Goal: Task Accomplishment & Management: Manage account settings

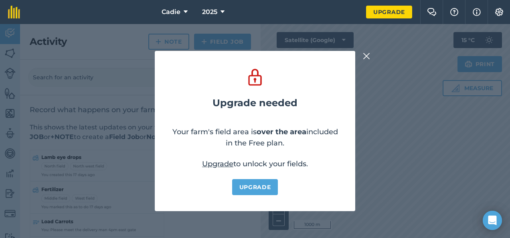
click at [366, 54] on img at bounding box center [366, 56] width 7 height 10
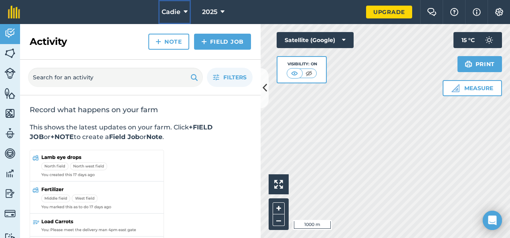
click at [183, 13] on button "Cadie" at bounding box center [174, 12] width 32 height 24
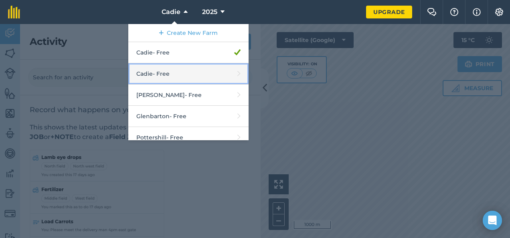
click at [220, 75] on link "Cadie - Free" at bounding box center [188, 73] width 120 height 21
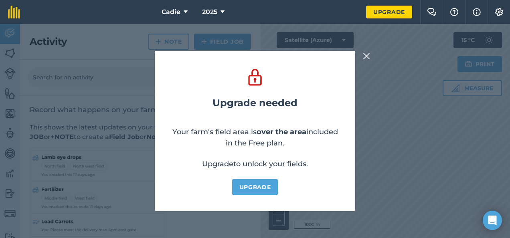
click at [365, 54] on img at bounding box center [366, 56] width 7 height 10
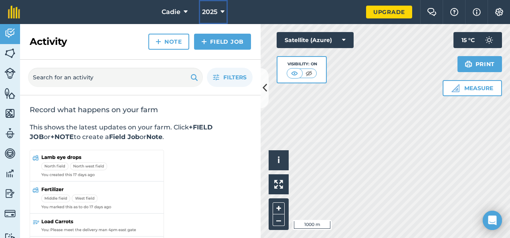
click at [222, 9] on icon at bounding box center [222, 12] width 4 height 10
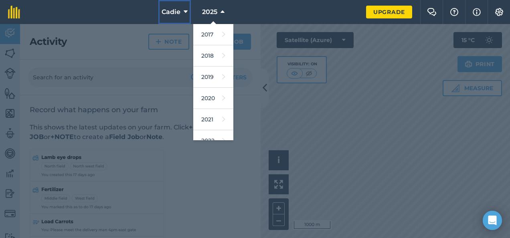
click at [184, 10] on icon at bounding box center [185, 12] width 4 height 10
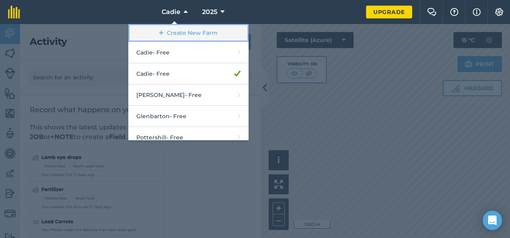
click at [187, 33] on link "Create New Farm" at bounding box center [188, 33] width 120 height 18
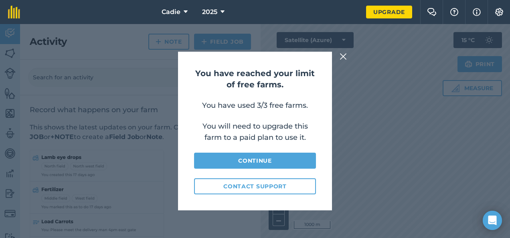
click at [342, 54] on img at bounding box center [342, 57] width 7 height 10
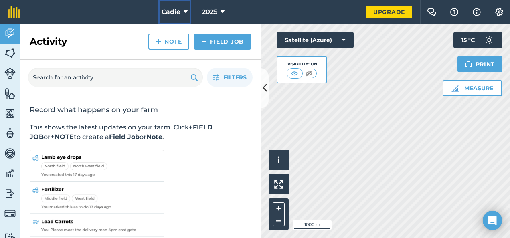
drag, startPoint x: 442, startPoint y: 83, endPoint x: 167, endPoint y: 12, distance: 283.4
click at [167, 12] on span "Cadie" at bounding box center [170, 12] width 19 height 10
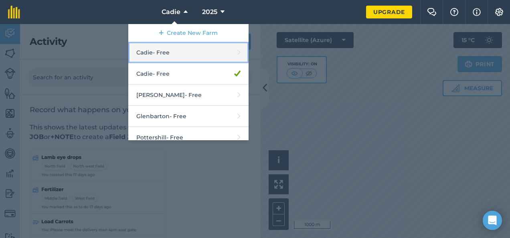
click at [198, 54] on link "Cadie - Free" at bounding box center [188, 52] width 120 height 21
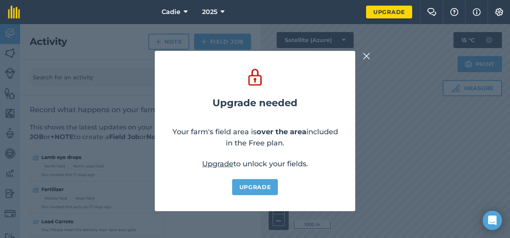
click at [365, 55] on img at bounding box center [366, 56] width 7 height 10
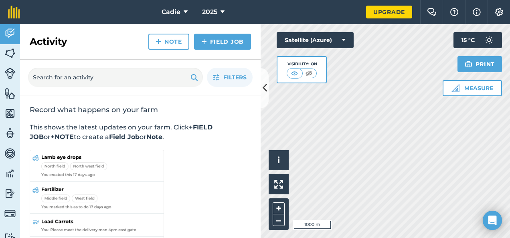
click at [290, 68] on div at bounding box center [294, 73] width 16 height 10
click at [296, 70] on img at bounding box center [294, 73] width 10 height 8
click at [313, 66] on div "Visibility: On" at bounding box center [301, 64] width 30 height 6
click at [310, 69] on img at bounding box center [309, 73] width 10 height 8
click at [263, 87] on icon at bounding box center [264, 88] width 4 height 14
